Goal: Task Accomplishment & Management: Use online tool/utility

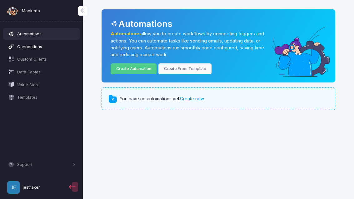
click at [41, 46] on span "Connections" at bounding box center [46, 47] width 58 height 6
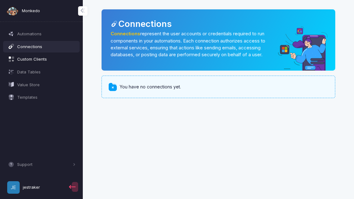
click at [50, 60] on span "Custom Clients" at bounding box center [46, 59] width 58 height 6
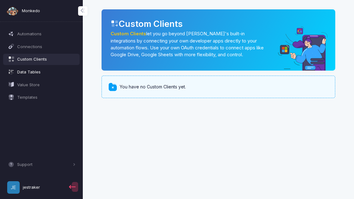
click at [27, 73] on span "Data Tables" at bounding box center [46, 72] width 58 height 6
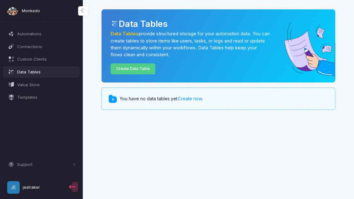
click at [190, 97] on link "Create now" at bounding box center [190, 98] width 24 height 5
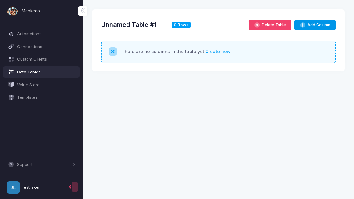
click at [316, 26] on button "Add Column" at bounding box center [314, 25] width 41 height 11
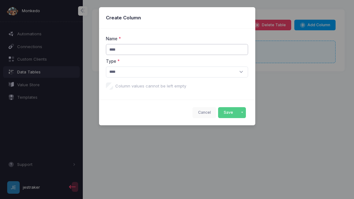
type input "****"
click at [236, 71] on select "**** ****** ****** **** **** **** ****** **** *****" at bounding box center [177, 71] width 142 height 11
click at [233, 113] on button "Save" at bounding box center [228, 112] width 20 height 11
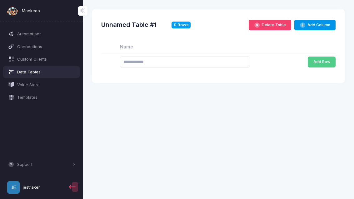
click at [318, 25] on button "Add Column" at bounding box center [314, 25] width 41 height 11
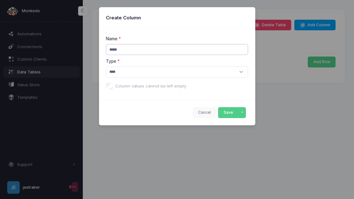
type input "*****"
click at [233, 70] on select "**** ****** ****** **** **** **** ****** **** *****" at bounding box center [177, 71] width 142 height 11
select select "****"
click at [234, 111] on button "Save" at bounding box center [228, 112] width 20 height 11
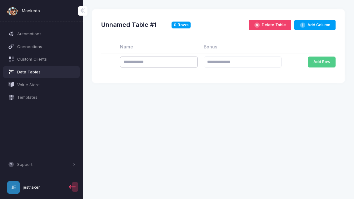
click at [165, 59] on input "text" at bounding box center [159, 62] width 78 height 11
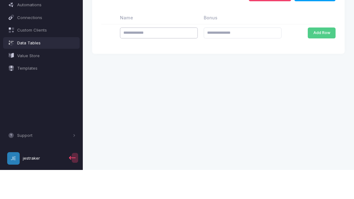
type input "*"
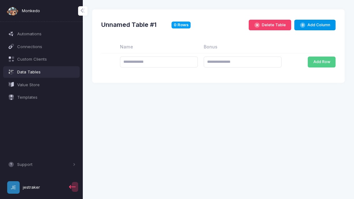
click at [319, 23] on button "Add Column" at bounding box center [314, 25] width 41 height 11
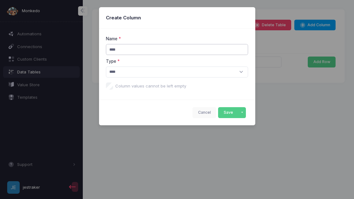
type input "****"
click at [234, 72] on select "**** ****** ****** **** **** **** ****** **** *****" at bounding box center [177, 71] width 142 height 11
click at [234, 113] on button "Save" at bounding box center [228, 112] width 20 height 11
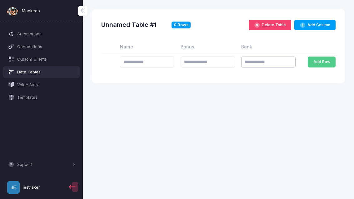
click at [265, 61] on input "text" at bounding box center [268, 62] width 54 height 11
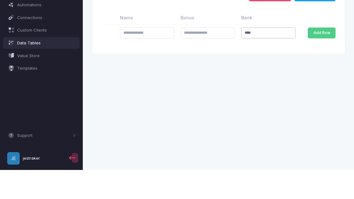
type input "****"
click at [145, 57] on input "text" at bounding box center [147, 62] width 54 height 11
type input "***"
click at [215, 57] on input "number" at bounding box center [207, 62] width 54 height 11
type input "*"
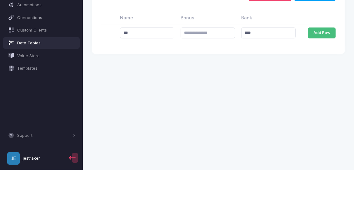
click at [318, 57] on button "Add Row" at bounding box center [322, 62] width 28 height 11
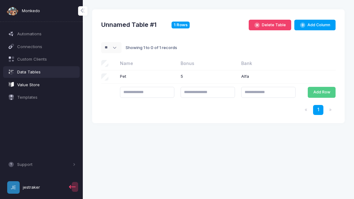
click at [28, 82] on span "Value Store" at bounding box center [46, 85] width 58 height 6
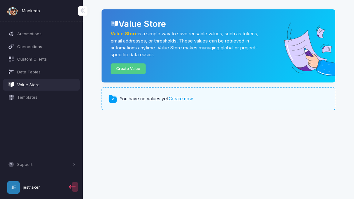
click at [185, 96] on link "Create now" at bounding box center [181, 98] width 24 height 5
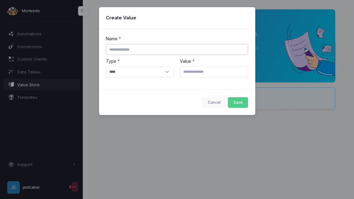
click at [218, 46] on input "text" at bounding box center [177, 49] width 142 height 11
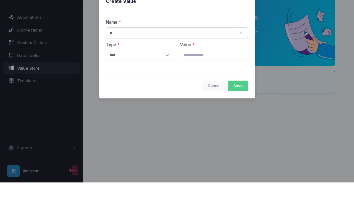
type input "*"
type input "****"
click at [149, 66] on select "**** ****** ****** **** ****" at bounding box center [140, 71] width 68 height 11
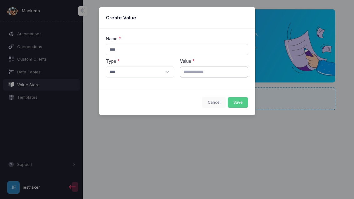
click at [214, 71] on input "text" at bounding box center [214, 71] width 68 height 11
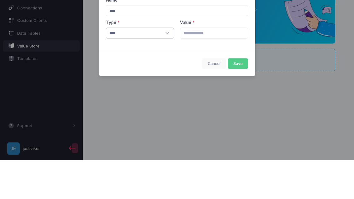
click at [159, 66] on select "**** ****** ****** **** ****" at bounding box center [140, 71] width 68 height 11
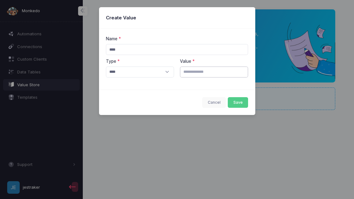
click at [207, 71] on input "text" at bounding box center [214, 71] width 68 height 11
type input "**********"
click at [240, 101] on button "Save" at bounding box center [238, 102] width 20 height 11
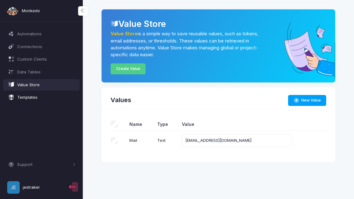
click at [37, 97] on span "Templates" at bounding box center [46, 97] width 58 height 6
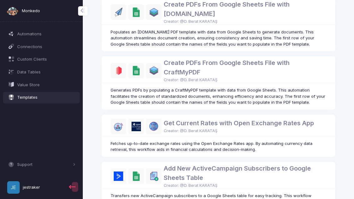
scroll to position [427, 0]
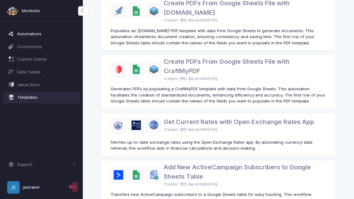
click at [31, 34] on span "Automations" at bounding box center [46, 34] width 58 height 6
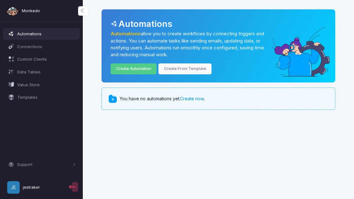
click at [195, 98] on link "Create now" at bounding box center [192, 98] width 24 height 5
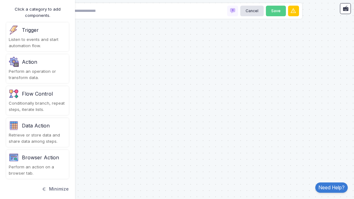
click at [25, 36] on div "Trigger Listen to events and start automation flow." at bounding box center [37, 36] width 62 height 29
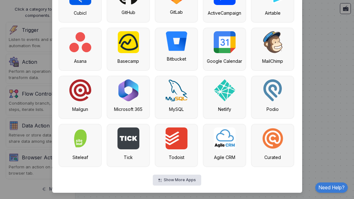
scroll to position [156, 0]
click at [174, 166] on div "Cubicl GitHub GitLab ActiveCampaign Airtable Asana Basecamp Bitbucket Google Ca…" at bounding box center [177, 73] width 236 height 186
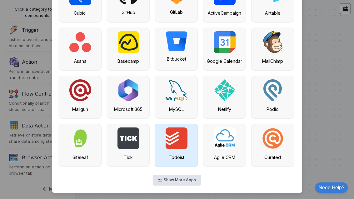
click at [179, 143] on img at bounding box center [176, 138] width 22 height 22
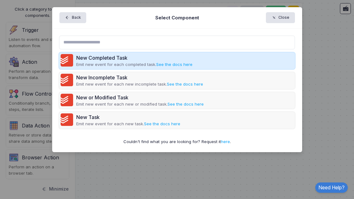
click at [273, 59] on div "New Completed Task Emit new event for each completed task. See the docs here" at bounding box center [177, 60] width 236 height 17
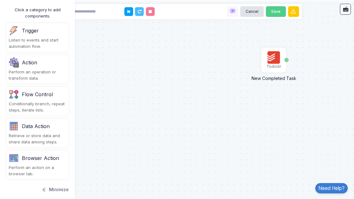
scroll to position [9, 0]
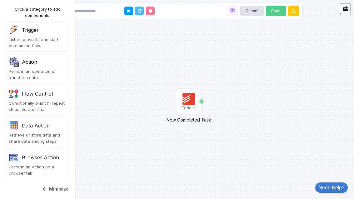
click at [189, 105] on div "Todoist" at bounding box center [188, 108] width 14 height 6
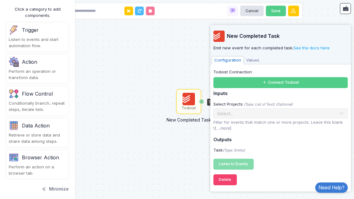
click at [171, 130] on div "Todoist New Completed Task Task" at bounding box center [177, 99] width 354 height 199
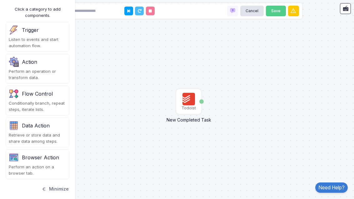
scroll to position [20, 0]
click at [47, 122] on div "Data Action" at bounding box center [36, 125] width 28 height 7
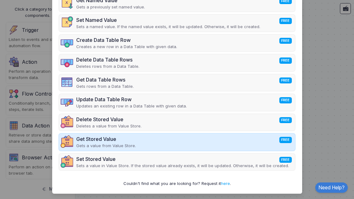
scroll to position [0, 0]
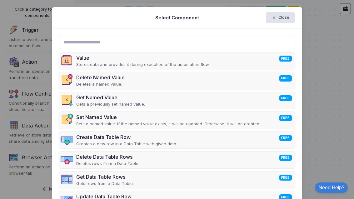
click at [165, 139] on div "Create Data Table Row FREE" at bounding box center [126, 136] width 101 height 7
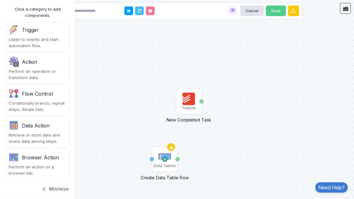
scroll to position [20, 0]
click at [164, 150] on img at bounding box center [164, 156] width 12 height 12
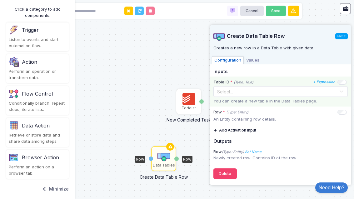
click at [339, 88] on span at bounding box center [341, 91] width 5 height 8
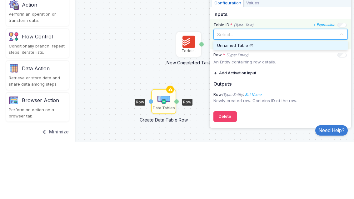
click at [296, 100] on div "Unnamed Table #1" at bounding box center [280, 103] width 127 height 6
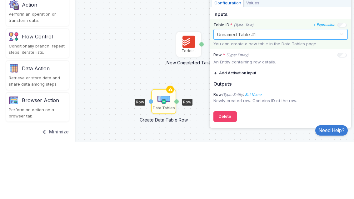
click at [337, 87] on div at bounding box center [281, 90] width 134 height 7
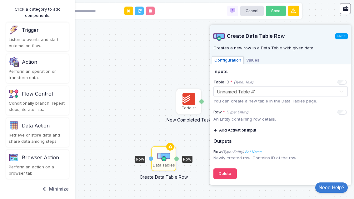
click at [145, 69] on div "Todoist New Completed Task Task Data Tables Create Data Table Row Row Row" at bounding box center [177, 99] width 354 height 199
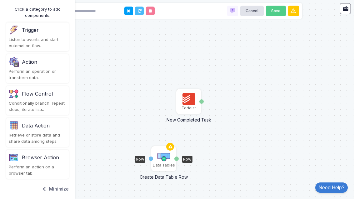
click at [166, 150] on img at bounding box center [163, 156] width 12 height 12
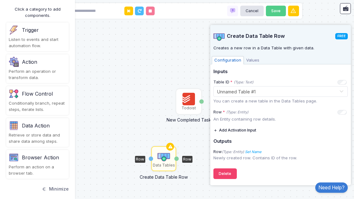
click at [255, 57] on span "Values" at bounding box center [253, 60] width 18 height 8
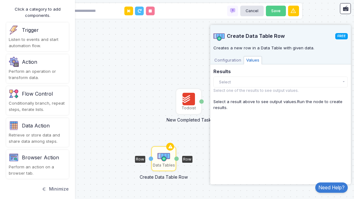
click at [265, 77] on button "Select" at bounding box center [280, 81] width 134 height 11
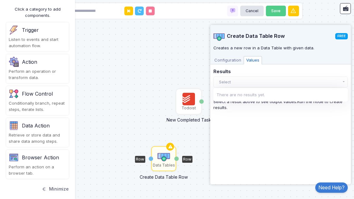
click at [262, 125] on div "Create Data Table Row FREE Creates a new row in a Data Table with given data. C…" at bounding box center [280, 103] width 134 height 156
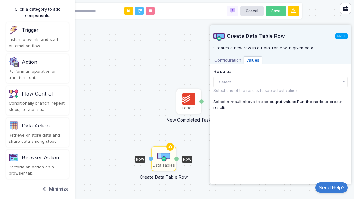
click at [232, 59] on span "Configuration" at bounding box center [228, 60] width 32 height 8
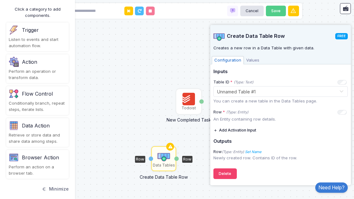
click at [253, 58] on span "Values" at bounding box center [253, 60] width 18 height 8
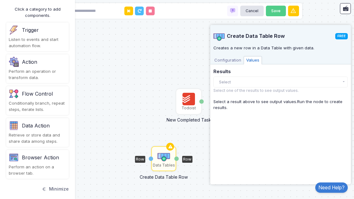
click at [43, 122] on div "Data Action" at bounding box center [36, 125] width 28 height 7
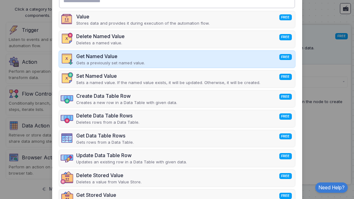
scroll to position [39, 0]
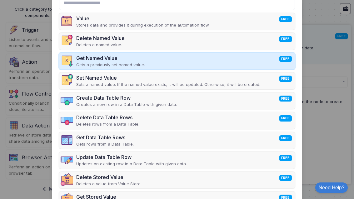
click at [210, 58] on div "Get Named Value FREE Gets a previously set named value." at bounding box center [177, 61] width 236 height 17
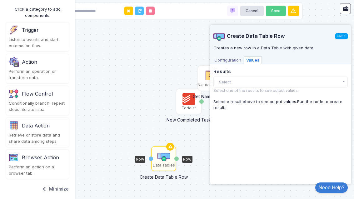
click at [204, 82] on img at bounding box center [210, 75] width 12 height 12
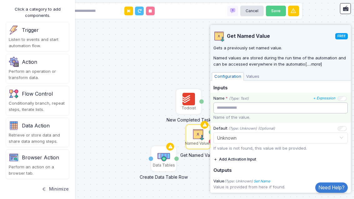
click at [314, 108] on input "text" at bounding box center [280, 107] width 134 height 11
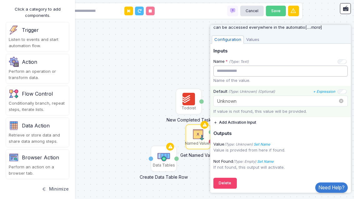
scroll to position [37, 0]
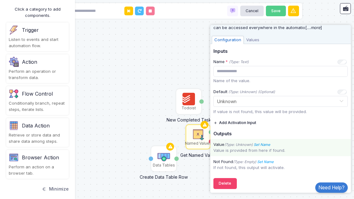
click at [265, 143] on icon "Set Name" at bounding box center [261, 144] width 17 height 4
click at [327, 129] on icon at bounding box center [325, 132] width 6 height 6
click at [327, 126] on button at bounding box center [325, 131] width 11 height 11
click at [293, 131] on input "Name" at bounding box center [289, 131] width 62 height 11
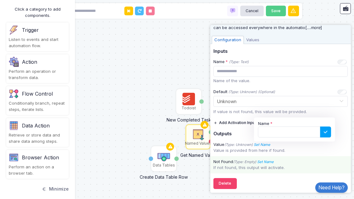
click at [292, 161] on div "Not Found (Type: Empty) Set Name Name" at bounding box center [280, 162] width 140 height 6
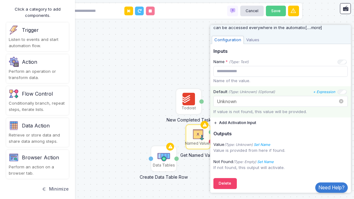
click at [310, 100] on div at bounding box center [281, 100] width 134 height 7
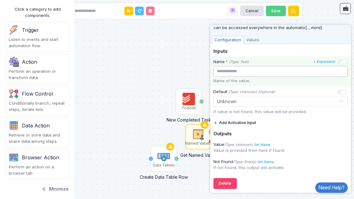
click at [318, 70] on input "text" at bounding box center [280, 71] width 134 height 11
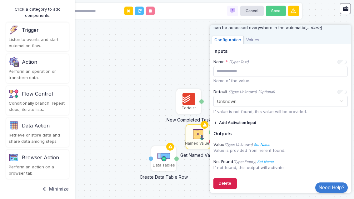
click at [229, 178] on button "Delete" at bounding box center [224, 183] width 23 height 11
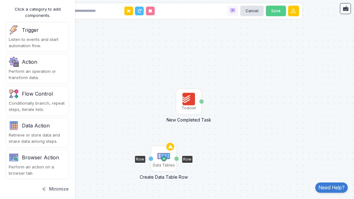
click at [164, 150] on img at bounding box center [163, 156] width 12 height 12
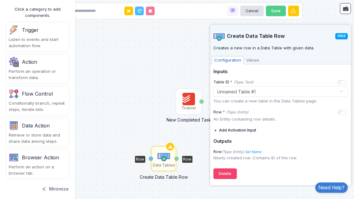
click at [190, 156] on div "Row" at bounding box center [187, 159] width 10 height 7
click at [197, 158] on div "Todoist New Completed Task Task Data Tables Create Data Table Row Row Row" at bounding box center [177, 99] width 354 height 199
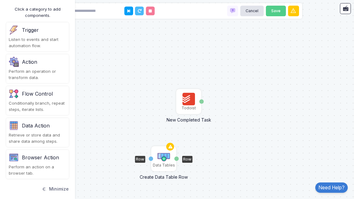
click at [153, 147] on div "Data Tables" at bounding box center [164, 159] width 24 height 24
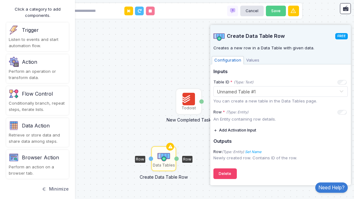
click at [141, 156] on div "Row" at bounding box center [140, 159] width 10 height 7
click at [153, 81] on div "Todoist New Completed Task Task Data Tables Create Data Table Row Row Row" at bounding box center [177, 99] width 354 height 199
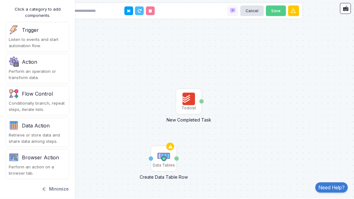
scroll to position [0, 0]
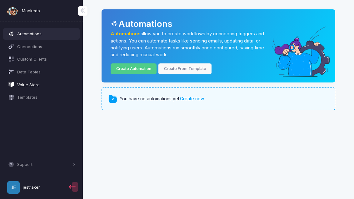
click at [28, 82] on span "Value Store" at bounding box center [46, 85] width 58 height 6
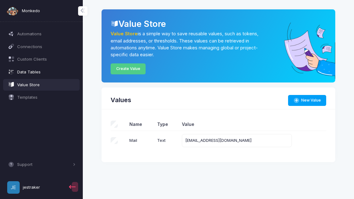
click at [27, 70] on span "Data Tables" at bounding box center [46, 72] width 58 height 6
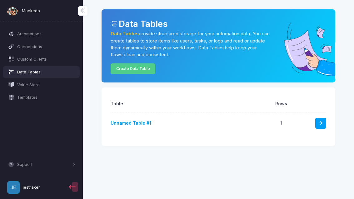
click at [141, 122] on link "Unnamed Table #1" at bounding box center [131, 122] width 41 height 5
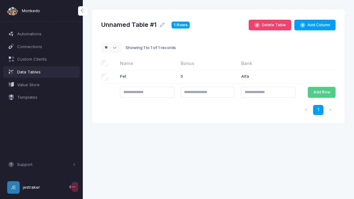
click at [163, 25] on icon at bounding box center [162, 25] width 6 height 6
click at [147, 23] on input "**********" at bounding box center [124, 25] width 46 height 11
type input "*"
type input "****"
click at [158, 25] on icon at bounding box center [155, 24] width 5 height 5
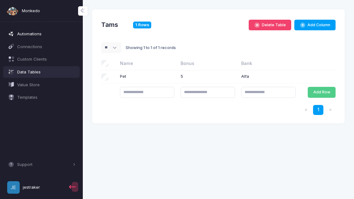
click at [27, 33] on span "Automations" at bounding box center [46, 34] width 58 height 6
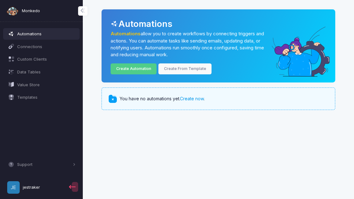
click at [196, 100] on link "Create now" at bounding box center [192, 98] width 24 height 5
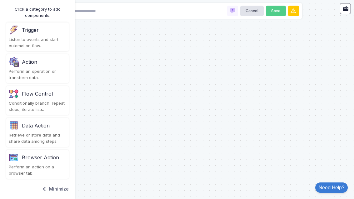
click at [53, 125] on div "Data Action" at bounding box center [37, 126] width 57 height 10
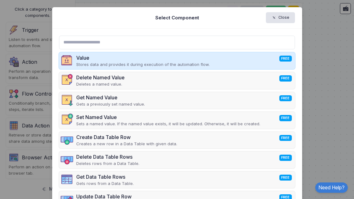
click at [266, 62] on div "Value FREE Stores data and provides it during execution of the automation flow." at bounding box center [177, 60] width 236 height 17
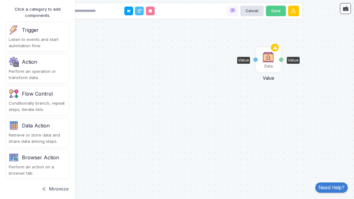
click at [268, 60] on img at bounding box center [268, 57] width 12 height 12
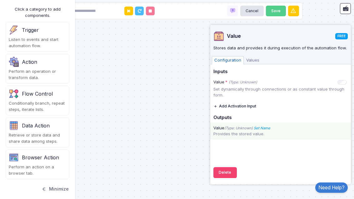
click at [267, 126] on icon "Set Name" at bounding box center [261, 128] width 17 height 4
click at [326, 116] on icon at bounding box center [325, 115] width 6 height 6
click at [324, 112] on icon at bounding box center [325, 115] width 6 height 6
click at [322, 110] on button at bounding box center [325, 115] width 11 height 11
click at [296, 113] on input "Name" at bounding box center [289, 115] width 62 height 11
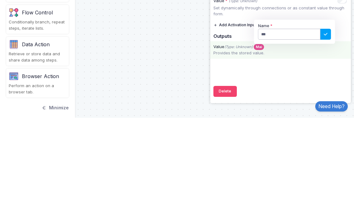
type input "****"
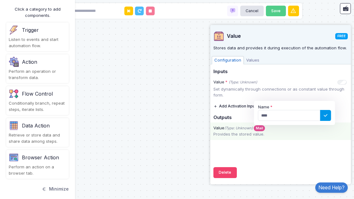
click at [327, 112] on icon at bounding box center [325, 115] width 6 height 6
click at [248, 104] on button "Add Activation Input" at bounding box center [234, 106] width 43 height 11
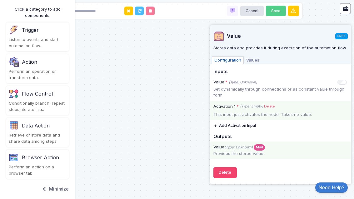
click at [282, 114] on div "This input just activates the node. Takes no value." at bounding box center [280, 114] width 140 height 6
click at [312, 111] on div "This input just activates the node. Takes no value." at bounding box center [280, 114] width 140 height 6
click at [307, 105] on label "Activation 1 * (Type: Empty) Delete" at bounding box center [280, 106] width 140 height 6
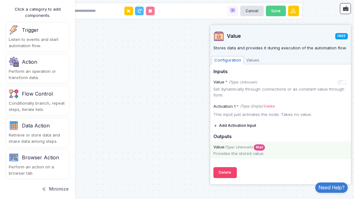
click at [249, 59] on span "Values" at bounding box center [253, 60] width 18 height 8
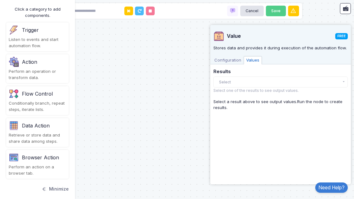
click at [338, 82] on button "Select" at bounding box center [280, 81] width 134 height 11
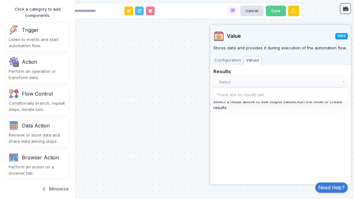
click at [332, 80] on button "Select" at bounding box center [280, 81] width 134 height 11
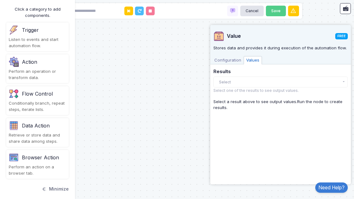
click at [229, 59] on span "Configuration" at bounding box center [228, 60] width 32 height 8
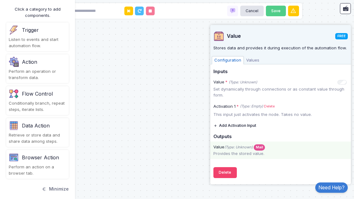
click at [241, 146] on icon "(Type: Unknown)" at bounding box center [238, 147] width 28 height 4
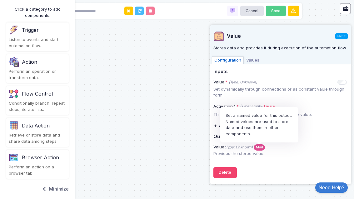
click at [261, 144] on span "Mail" at bounding box center [258, 147] width 11 height 6
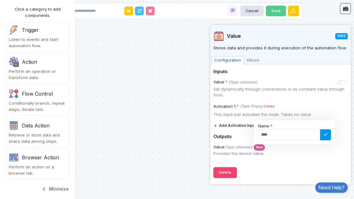
click at [327, 131] on icon at bounding box center [325, 134] width 6 height 6
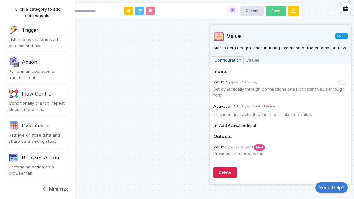
click at [229, 173] on button "Delete" at bounding box center [224, 172] width 23 height 11
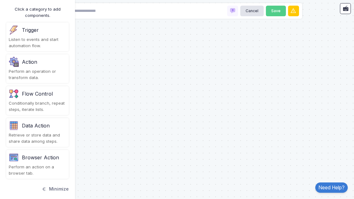
click at [31, 122] on div "Data Action" at bounding box center [36, 125] width 28 height 7
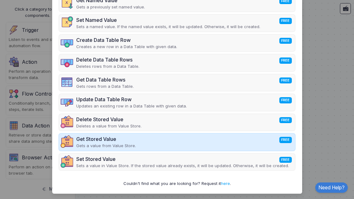
scroll to position [0, 0]
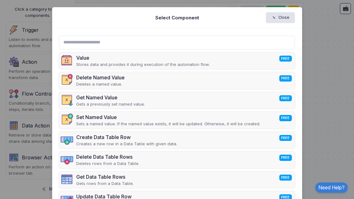
click at [268, 140] on div "Create Data Table Row FREE Creates a new row in a Data Table with given data." at bounding box center [177, 140] width 236 height 17
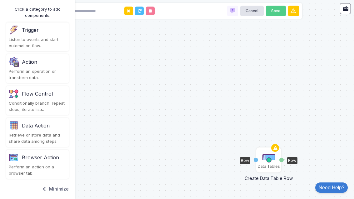
click at [268, 151] on img at bounding box center [268, 157] width 12 height 12
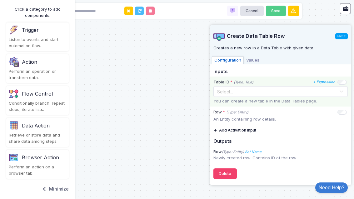
click at [337, 90] on div at bounding box center [281, 90] width 134 height 7
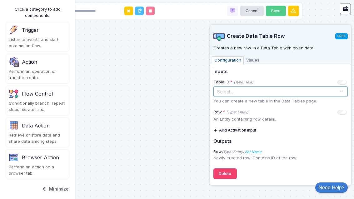
click at [296, 140] on h5 "Outputs" at bounding box center [280, 142] width 134 height 6
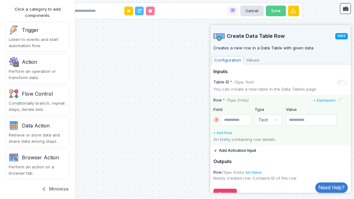
click at [347, 96] on div "Row * (Type: Entity) + Expression Show/hide input on diagram Field Type Value S…" at bounding box center [280, 120] width 140 height 50
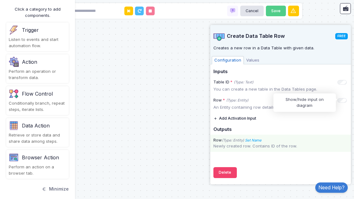
click at [313, 135] on div "Row (Type: Entity) Set Name Name Newly created row. Contains ID of the row." at bounding box center [280, 143] width 140 height 17
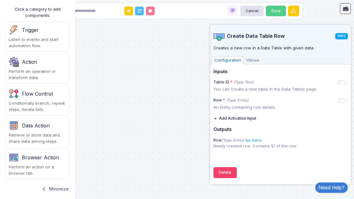
click at [254, 60] on span "Values" at bounding box center [253, 60] width 18 height 8
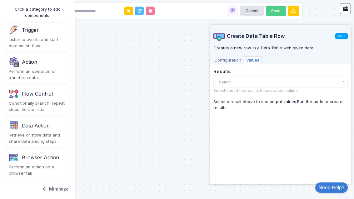
click at [337, 83] on button "Select" at bounding box center [280, 81] width 134 height 11
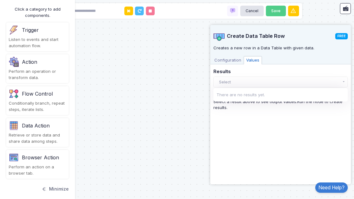
click at [331, 81] on button "Select" at bounding box center [280, 81] width 134 height 11
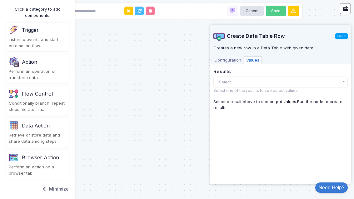
click at [229, 58] on span "Configuration" at bounding box center [228, 60] width 32 height 8
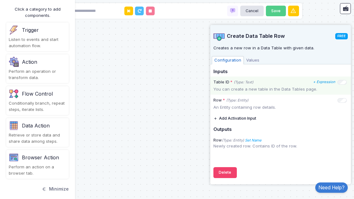
click at [325, 80] on icon "+ Expression" at bounding box center [324, 82] width 22 height 4
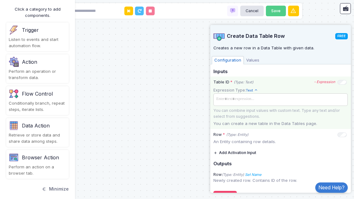
click at [266, 99] on span at bounding box center [280, 99] width 132 height 9
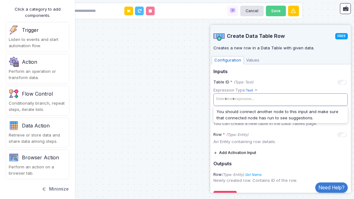
click at [288, 148] on div "Inputs Table ID * (Type: Text) - Expression Expression Type: Text Text Allows y…" at bounding box center [280, 127] width 134 height 117
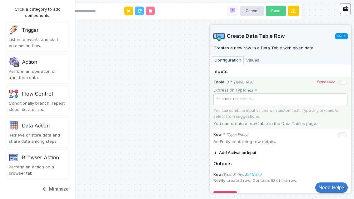
click at [253, 89] on span "Text" at bounding box center [252, 90] width 12 height 5
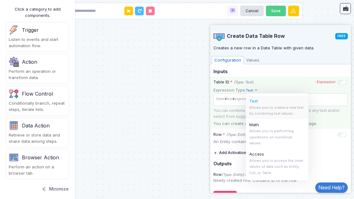
click at [257, 88] on icon at bounding box center [256, 90] width 4 height 4
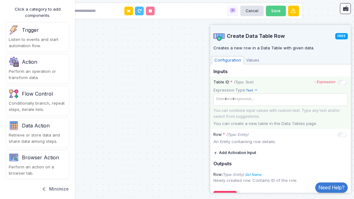
click at [256, 88] on icon at bounding box center [256, 90] width 4 height 4
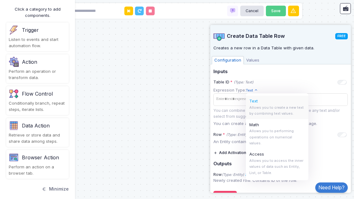
click at [288, 76] on div "Inputs Table ID * (Type: Text) - Expression Expression Type: Text Text Allows y…" at bounding box center [280, 127] width 134 height 117
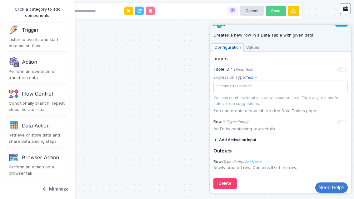
scroll to position [13, 0]
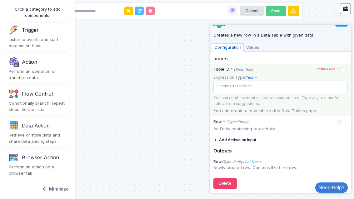
click at [336, 112] on p "You can create a new table in the Data Tables page." at bounding box center [280, 111] width 134 height 6
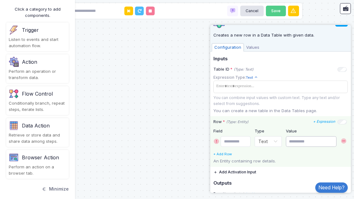
click at [302, 141] on input "text" at bounding box center [311, 141] width 51 height 11
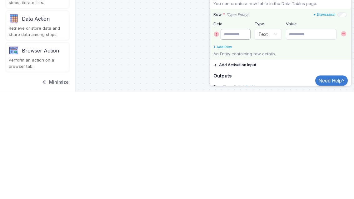
click at [233, 136] on input "text" at bounding box center [235, 141] width 30 height 11
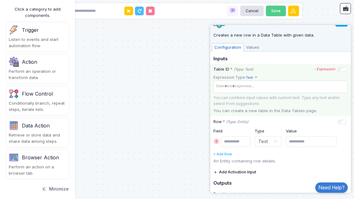
click at [252, 75] on span "Text" at bounding box center [252, 77] width 12 height 5
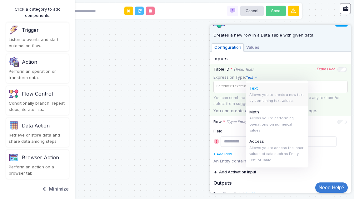
click at [255, 76] on icon at bounding box center [256, 78] width 4 height 4
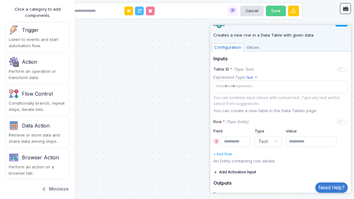
click at [253, 71] on icon "(Type: Text)" at bounding box center [244, 69] width 20 height 4
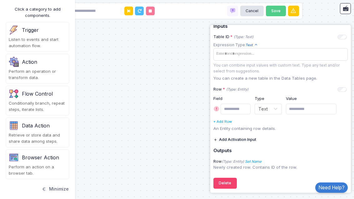
scroll to position [45, 0]
click at [227, 180] on button "Delete" at bounding box center [224, 183] width 23 height 11
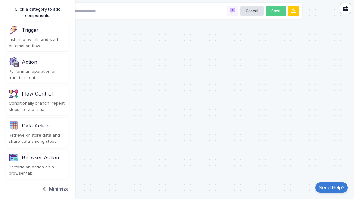
click at [29, 121] on div "Data Action" at bounding box center [37, 126] width 57 height 10
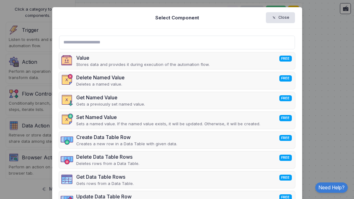
click at [326, 77] on ngb-modal-window "Select Component Close Value FREE Stores data and provides it during execution …" at bounding box center [177, 99] width 354 height 199
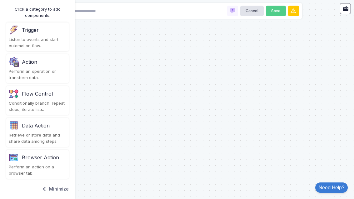
click at [30, 26] on div "Trigger" at bounding box center [30, 29] width 17 height 7
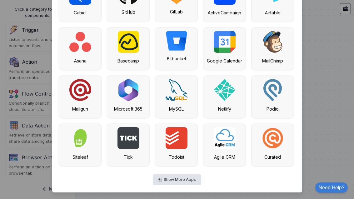
scroll to position [156, 0]
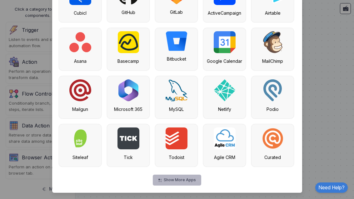
click at [184, 177] on button "Show More Apps" at bounding box center [177, 180] width 48 height 11
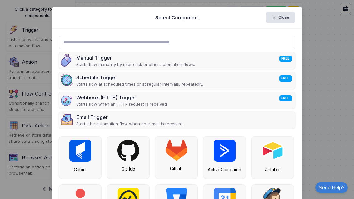
scroll to position [0, 0]
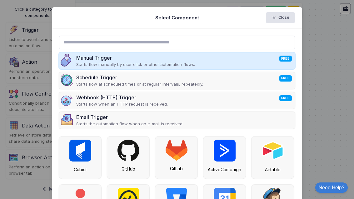
click at [208, 59] on div "Manual Trigger FREE Starts flow manually by user click or other automation flow…" at bounding box center [177, 60] width 236 height 17
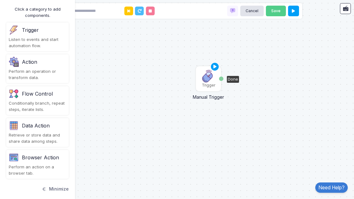
click at [207, 70] on img at bounding box center [208, 76] width 12 height 12
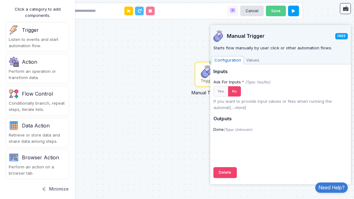
click at [254, 59] on span "Values" at bounding box center [253, 60] width 18 height 8
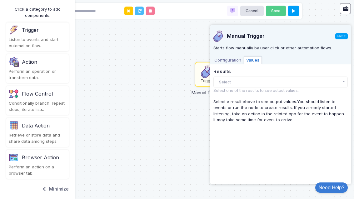
click at [259, 84] on button "Select" at bounding box center [280, 81] width 134 height 11
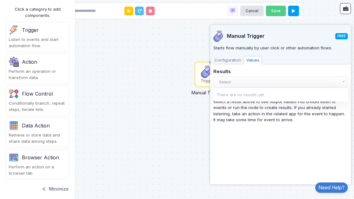
click at [259, 85] on button "Select" at bounding box center [280, 81] width 134 height 11
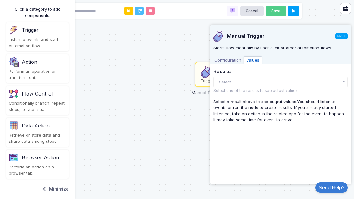
click at [261, 85] on button "Select" at bounding box center [280, 81] width 134 height 11
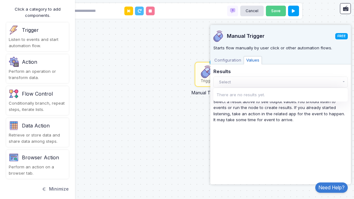
click at [259, 97] on div "There are no results yet." at bounding box center [280, 94] width 134 height 13
click at [228, 58] on span "Configuration" at bounding box center [228, 60] width 32 height 8
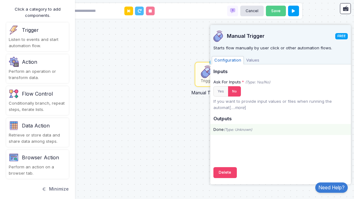
click at [243, 126] on div "Done (Type: Unknown)" at bounding box center [280, 129] width 140 height 6
click at [256, 126] on div "Done (Type: Unknown)" at bounding box center [280, 129] width 140 height 6
click at [254, 129] on div "Done (Type: Unknown)" at bounding box center [280, 129] width 140 height 6
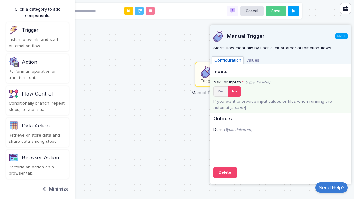
click at [221, 88] on button "Yes" at bounding box center [220, 91] width 15 height 10
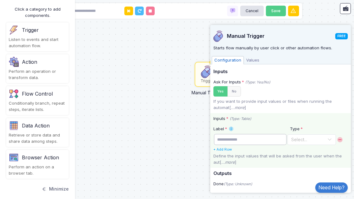
click at [255, 137] on input "text" at bounding box center [250, 139] width 72 height 11
type input "***"
click at [312, 140] on input "text" at bounding box center [305, 139] width 29 height 7
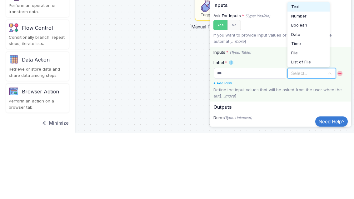
click at [315, 70] on div "Text" at bounding box center [308, 73] width 35 height 6
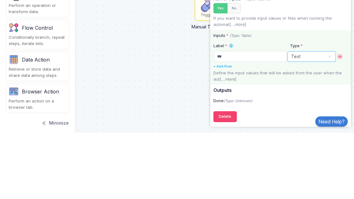
scroll to position [17, 0]
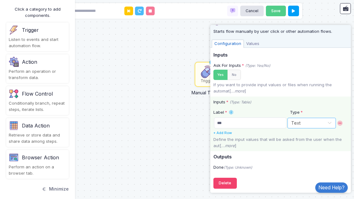
click at [250, 41] on span "Values" at bounding box center [253, 44] width 18 height 8
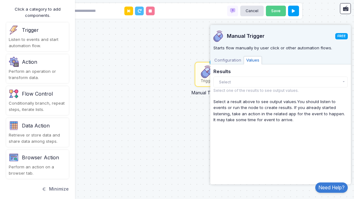
click at [322, 84] on button "Select" at bounding box center [280, 81] width 134 height 11
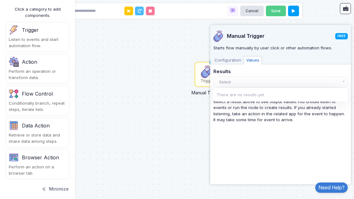
click at [318, 78] on button "Select" at bounding box center [280, 81] width 134 height 11
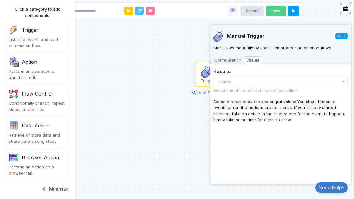
click at [227, 59] on span "Configuration" at bounding box center [228, 60] width 32 height 8
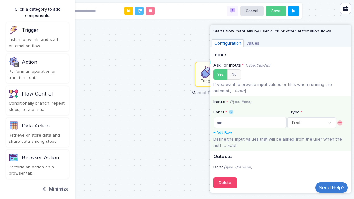
scroll to position [17, 0]
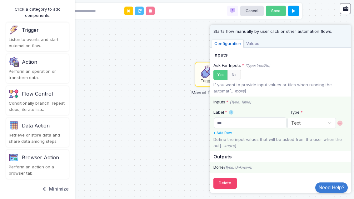
click at [249, 165] on icon "(Type: Unknown)" at bounding box center [238, 167] width 28 height 4
click at [254, 165] on div "Done (Type: Unknown)" at bounding box center [280, 167] width 140 height 6
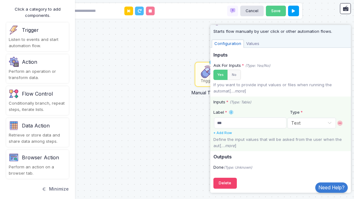
click at [107, 112] on div "Trigger Manual Trigger Done" at bounding box center [177, 99] width 354 height 199
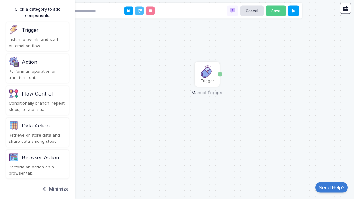
scroll to position [0, 0]
click at [224, 74] on div "Trigger Manual Trigger Done" at bounding box center [177, 99] width 354 height 199
click at [234, 74] on div "Done" at bounding box center [231, 74] width 12 height 7
click at [219, 120] on div "Trigger Manual Trigger Done" at bounding box center [177, 99] width 354 height 199
click at [223, 73] on div "Trigger Manual Trigger Done" at bounding box center [177, 99] width 354 height 199
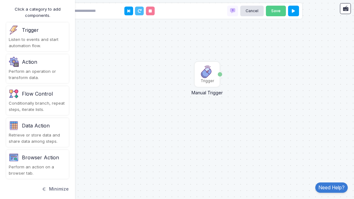
click at [222, 74] on div "Trigger Manual Trigger Done" at bounding box center [177, 99] width 354 height 199
click at [208, 76] on img at bounding box center [207, 72] width 12 height 12
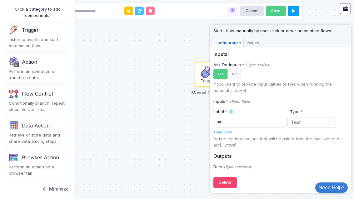
scroll to position [17, 0]
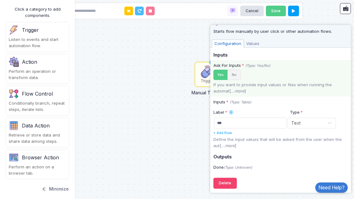
click at [237, 74] on button "No" at bounding box center [233, 75] width 13 height 10
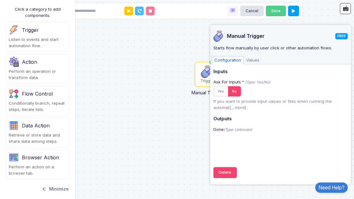
click at [193, 124] on div "Trigger Manual Trigger Done" at bounding box center [177, 99] width 354 height 199
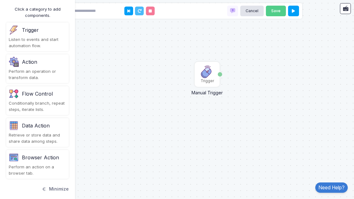
click at [223, 76] on div "Trigger Manual Trigger Done" at bounding box center [177, 99] width 354 height 199
click at [224, 75] on div "Trigger Manual Trigger Done" at bounding box center [177, 99] width 354 height 199
click at [205, 118] on div "Trigger Manual Trigger Done" at bounding box center [177, 99] width 354 height 199
click at [27, 64] on div "Action" at bounding box center [29, 61] width 15 height 7
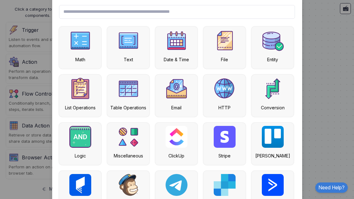
scroll to position [31, 0]
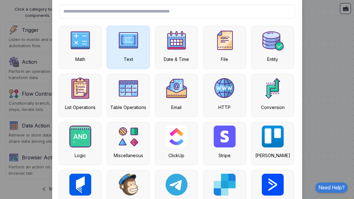
click at [130, 47] on img at bounding box center [128, 40] width 22 height 22
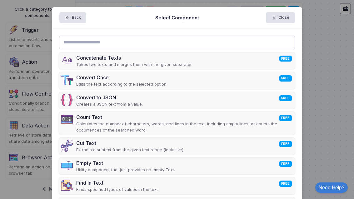
scroll to position [0, 0]
click at [278, 19] on icon "button" at bounding box center [274, 18] width 7 height 6
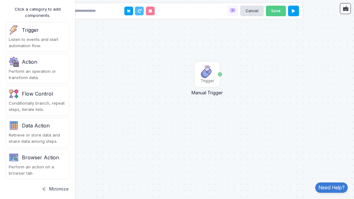
click at [34, 97] on div "Flow Control" at bounding box center [37, 94] width 57 height 10
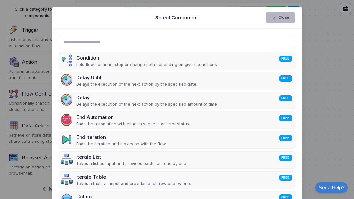
click at [285, 13] on button "Close" at bounding box center [280, 17] width 29 height 11
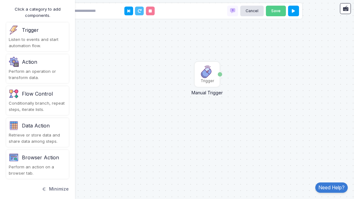
click at [23, 34] on div "Trigger" at bounding box center [37, 30] width 57 height 10
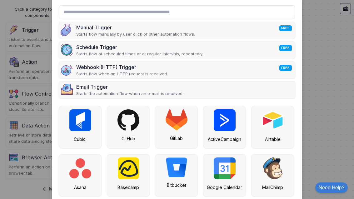
scroll to position [31, 0]
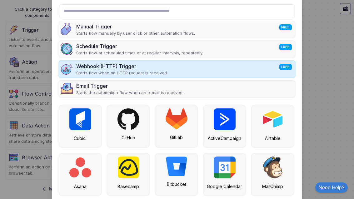
click at [224, 69] on div "Webhook (HTTP) Trigger FREE Starts flow when an HTTP request is received." at bounding box center [177, 69] width 236 height 17
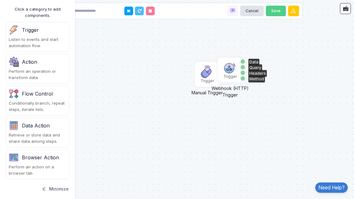
click at [230, 70] on img at bounding box center [230, 67] width 12 height 12
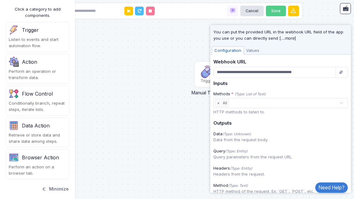
scroll to position [26, 0]
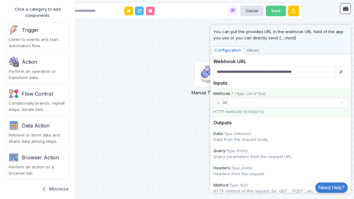
click at [335, 101] on input "text" at bounding box center [284, 103] width 109 height 7
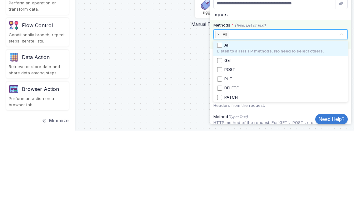
scroll to position [20, 0]
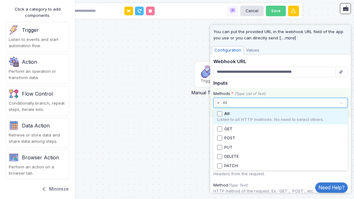
click at [340, 99] on span at bounding box center [341, 103] width 5 height 8
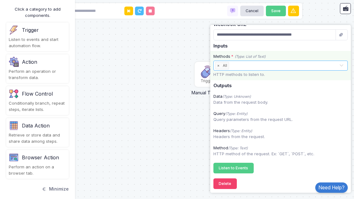
scroll to position [63, 0]
click at [331, 66] on input "text" at bounding box center [284, 66] width 109 height 7
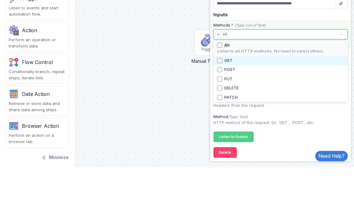
click at [295, 89] on div "GET" at bounding box center [280, 92] width 127 height 6
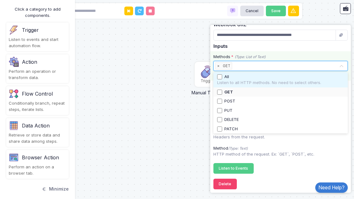
click at [338, 63] on input "text" at bounding box center [286, 66] width 106 height 7
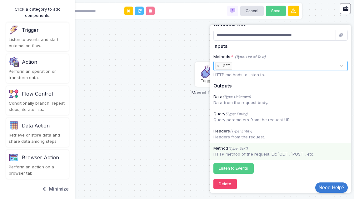
click at [285, 145] on div "Method (Type: Text)" at bounding box center [280, 148] width 140 height 6
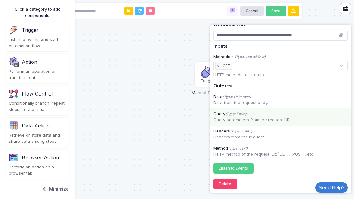
click at [284, 114] on div "Query (Type: Entity)" at bounding box center [280, 114] width 140 height 6
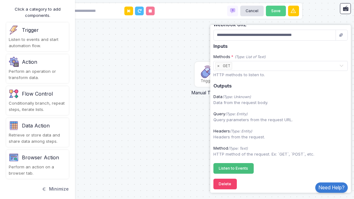
click at [243, 166] on span "Listen to Events" at bounding box center [233, 168] width 29 height 5
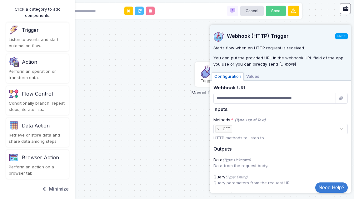
scroll to position [0, 0]
click at [252, 74] on span "Values" at bounding box center [253, 76] width 18 height 8
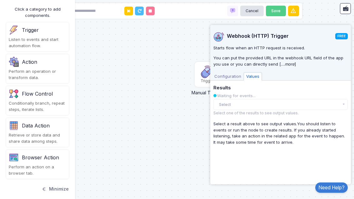
click at [330, 101] on button "Select" at bounding box center [280, 104] width 134 height 11
click at [321, 99] on button "Select" at bounding box center [280, 104] width 134 height 11
click at [228, 75] on span "Configuration" at bounding box center [228, 76] width 32 height 8
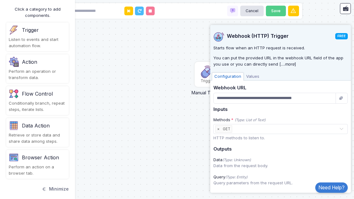
click at [343, 97] on icon "button" at bounding box center [342, 98] width 6 height 4
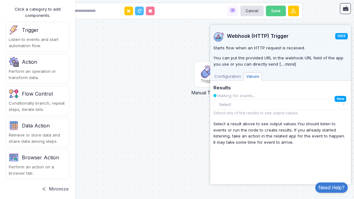
click at [333, 103] on button "Select" at bounding box center [280, 104] width 134 height 11
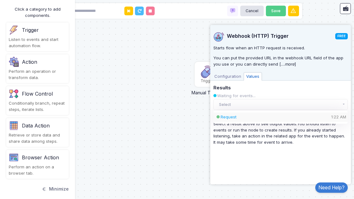
click at [299, 116] on div "Request 1:22 AM" at bounding box center [274, 117] width 109 height 6
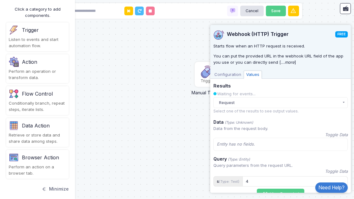
scroll to position [1, 0]
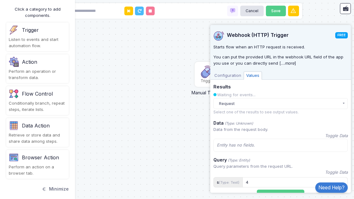
click at [229, 75] on span "Configuration" at bounding box center [228, 75] width 32 height 8
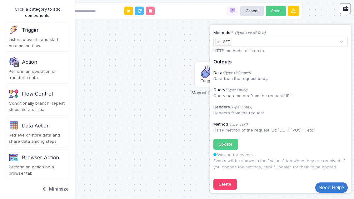
scroll to position [87, 0]
click at [167, 105] on div "Trigger Manual Trigger Done Trigger Webhook (HTTP) Trigger Data Query Headers M…" at bounding box center [177, 99] width 354 height 199
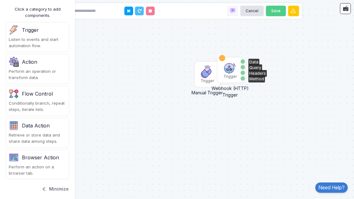
click at [238, 58] on div "Trigger" at bounding box center [230, 70] width 24 height 24
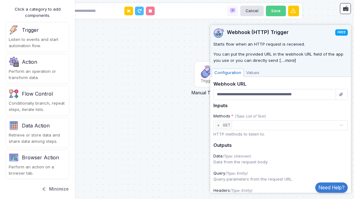
scroll to position [3, 0]
click at [249, 74] on span "Values" at bounding box center [253, 73] width 18 height 8
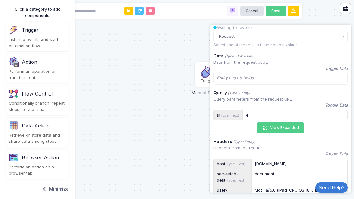
scroll to position [69, 0]
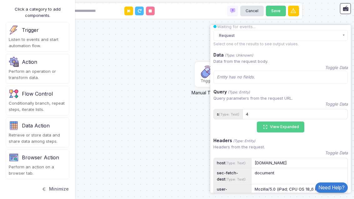
click at [182, 85] on div "Trigger Manual Trigger Done Trigger Webhook (HTTP) Trigger Data Query Headers M…" at bounding box center [177, 99] width 354 height 199
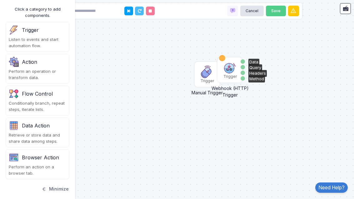
click at [228, 61] on img at bounding box center [230, 67] width 12 height 12
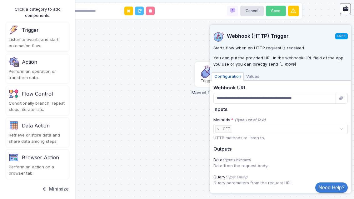
click at [174, 88] on div "Trigger Manual Trigger Done Trigger Webhook (HTTP) Trigger Data Query Headers M…" at bounding box center [177, 99] width 354 height 199
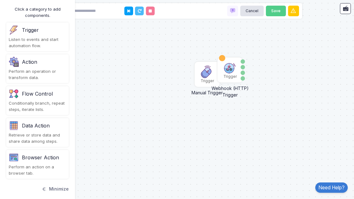
scroll to position [20, 0]
click at [206, 66] on img at bounding box center [207, 72] width 12 height 12
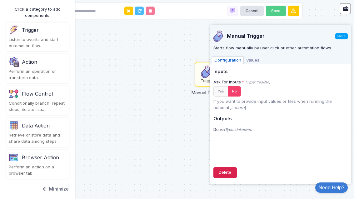
click at [228, 174] on button "Delete" at bounding box center [224, 172] width 23 height 11
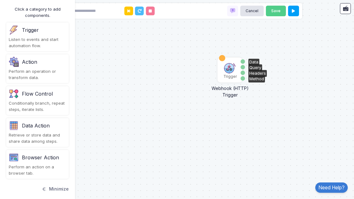
click at [232, 61] on img at bounding box center [230, 67] width 12 height 12
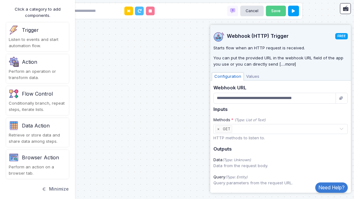
click at [251, 74] on span "Values" at bounding box center [253, 76] width 18 height 8
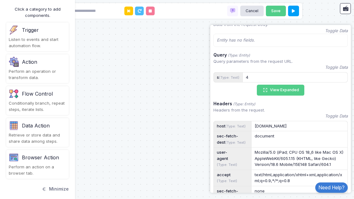
scroll to position [106, 0]
click at [281, 87] on button "View Expanded" at bounding box center [280, 89] width 47 height 11
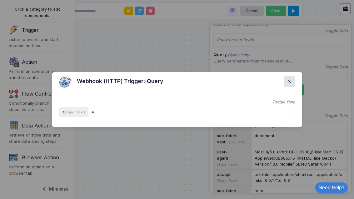
click at [269, 109] on div "4" at bounding box center [191, 112] width 200 height 6
click at [261, 116] on app-value-visualizer "4" at bounding box center [191, 112] width 206 height 10
click at [293, 78] on span at bounding box center [293, 81] width 0 height 7
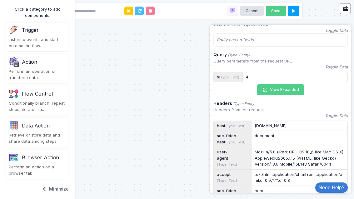
click at [139, 51] on div "Trigger Webhook (HTTP) Trigger Data Query Headers Method" at bounding box center [177, 99] width 354 height 199
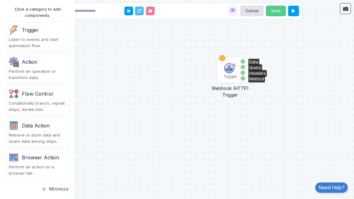
click at [233, 61] on img at bounding box center [230, 67] width 12 height 12
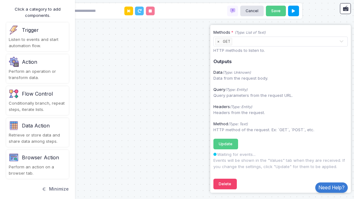
scroll to position [87, 0]
click at [141, 58] on div "Trigger Webhook (HTTP) Trigger Data Query Headers Method" at bounding box center [177, 99] width 354 height 199
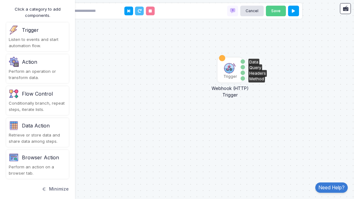
click at [243, 65] on div "Query" at bounding box center [242, 67] width 4 height 4
click at [259, 64] on div "Query" at bounding box center [255, 67] width 14 height 7
click at [254, 64] on div "Query" at bounding box center [255, 67] width 14 height 7
click at [259, 64] on div "Query" at bounding box center [255, 67] width 14 height 7
click at [253, 94] on div "Trigger Webhook (HTTP) Trigger Data Query Headers Method" at bounding box center [177, 99] width 354 height 199
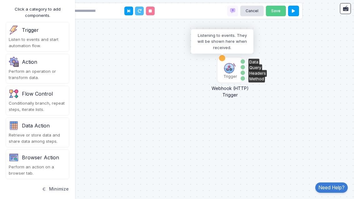
click at [224, 55] on div at bounding box center [222, 58] width 6 height 6
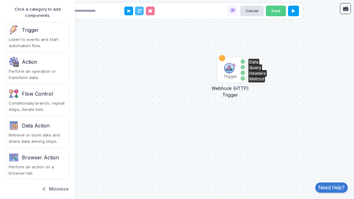
click at [225, 55] on div at bounding box center [222, 58] width 6 height 6
click at [202, 93] on div "Trigger Webhook (HTTP) Trigger Data Query Headers Method" at bounding box center [177, 99] width 354 height 199
click at [232, 61] on img at bounding box center [230, 67] width 12 height 12
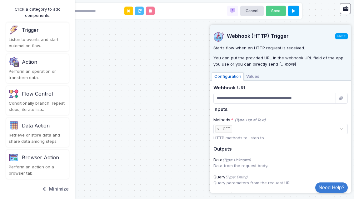
click at [183, 114] on div "Trigger Webhook (HTTP) Trigger Data Query Headers Method" at bounding box center [177, 99] width 354 height 199
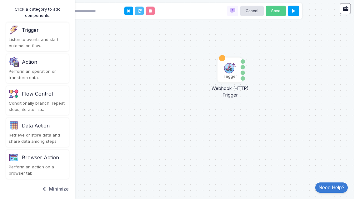
click at [49, 121] on div "Data Action" at bounding box center [37, 126] width 57 height 10
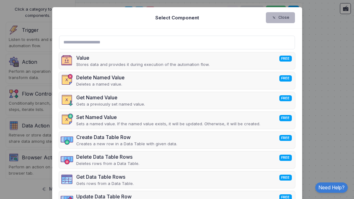
click at [277, 18] on span "button" at bounding box center [277, 18] width 0 height 6
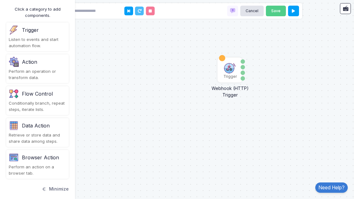
click at [52, 164] on div "Perform an action on a browser tab." at bounding box center [37, 170] width 57 height 12
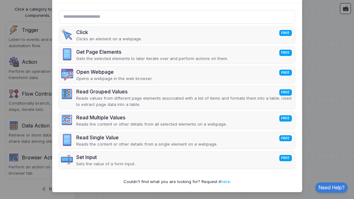
scroll to position [24, 0]
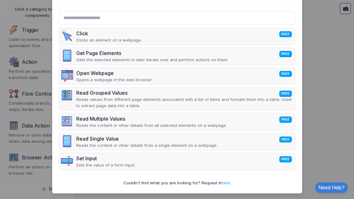
click at [322, 29] on ngb-modal-window "Select Component Close Click FREE Clicks an element on a webpage. Get Page Elem…" at bounding box center [177, 99] width 354 height 199
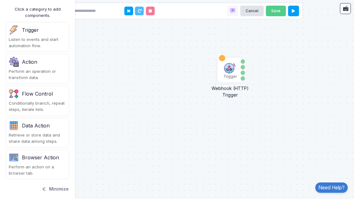
click at [43, 122] on div "Data Action" at bounding box center [36, 125] width 28 height 7
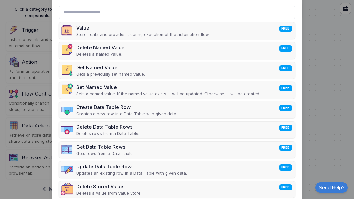
scroll to position [27, 0]
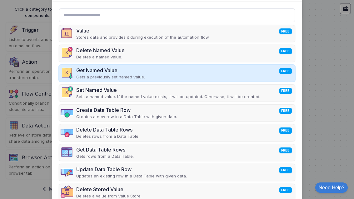
click at [207, 75] on div "Get Named Value FREE Gets a previously set named value." at bounding box center [177, 73] width 236 height 17
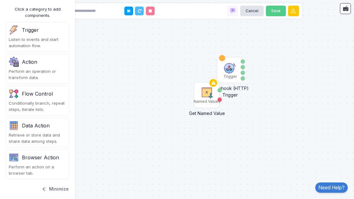
scroll to position [0, 0]
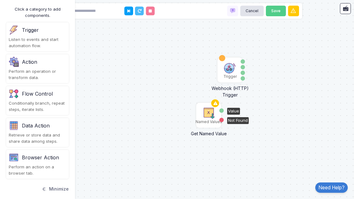
click at [209, 95] on div "Trigger Webhook (HTTP) Trigger Data Query Headers Method Named Values Get Named…" at bounding box center [177, 99] width 354 height 199
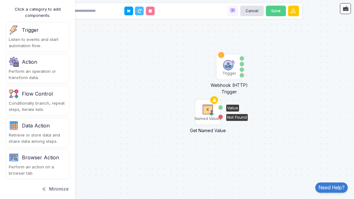
click at [208, 103] on img at bounding box center [207, 109] width 12 height 12
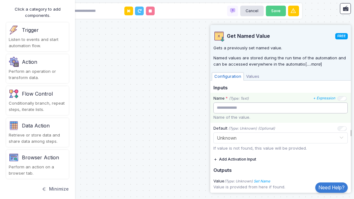
click at [298, 109] on input "text" at bounding box center [280, 107] width 134 height 11
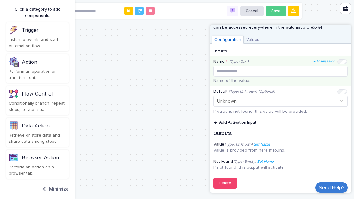
scroll to position [37, 0]
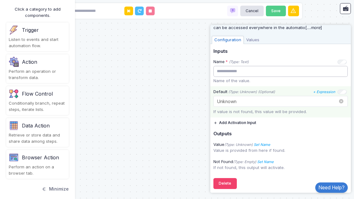
click at [305, 99] on div at bounding box center [281, 100] width 134 height 7
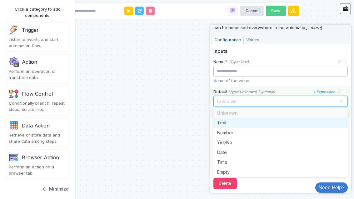
click at [281, 130] on div "Number" at bounding box center [280, 133] width 134 height 10
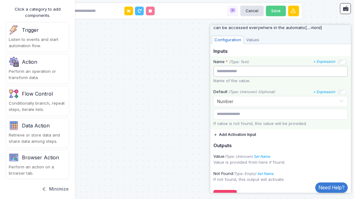
click at [330, 69] on input "text" at bounding box center [280, 71] width 134 height 11
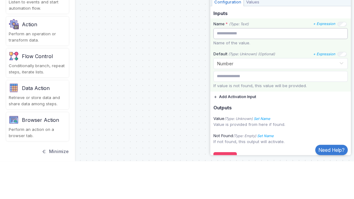
type input "*"
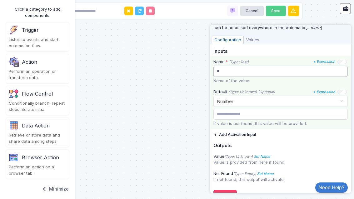
click at [317, 71] on input "*" at bounding box center [280, 71] width 134 height 11
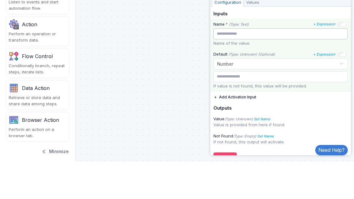
type input "*"
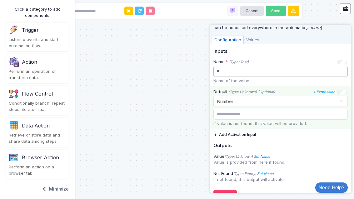
type input "*"
click at [299, 111] on input "number" at bounding box center [280, 114] width 134 height 11
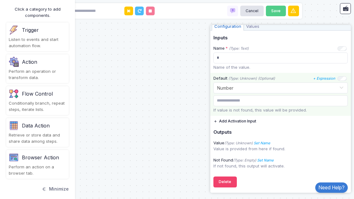
scroll to position [48, 0]
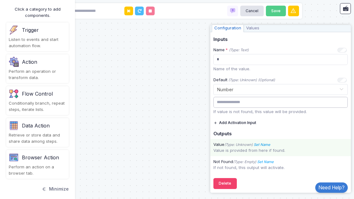
type input "*"
click at [269, 142] on icon "Set Name" at bounding box center [261, 144] width 17 height 4
click at [328, 129] on icon at bounding box center [325, 132] width 6 height 6
click at [298, 130] on input "Name" at bounding box center [289, 131] width 62 height 11
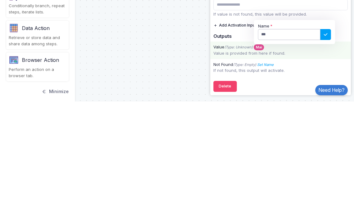
type input "****"
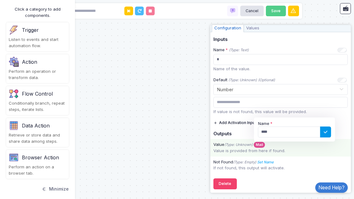
click at [326, 129] on icon at bounding box center [325, 132] width 6 height 6
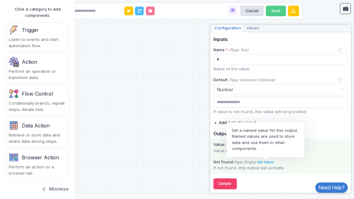
click at [269, 160] on icon "Set Name" at bounding box center [265, 162] width 17 height 4
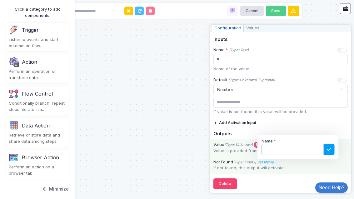
click at [301, 148] on input "Name" at bounding box center [292, 149] width 62 height 11
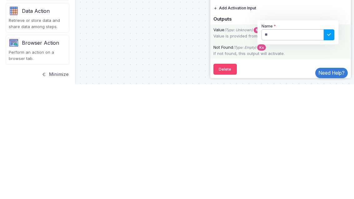
type input "**"
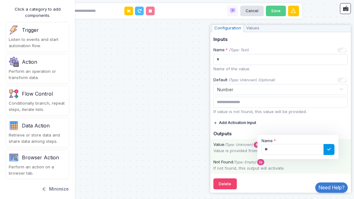
click at [330, 147] on icon at bounding box center [329, 149] width 6 height 6
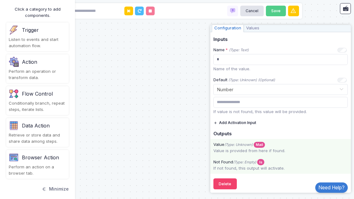
click at [253, 27] on span "Values" at bounding box center [253, 28] width 18 height 8
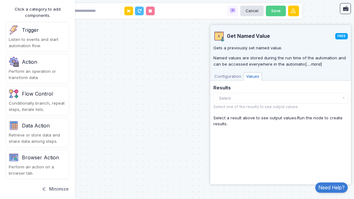
scroll to position [0, 0]
click at [333, 96] on button "Select" at bounding box center [280, 98] width 134 height 11
click at [335, 93] on button "Select" at bounding box center [280, 98] width 134 height 11
click at [232, 72] on span "Configuration" at bounding box center [228, 76] width 32 height 8
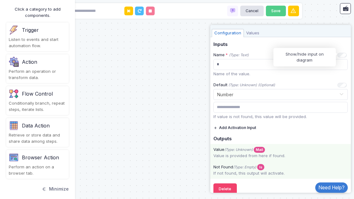
scroll to position [37, 0]
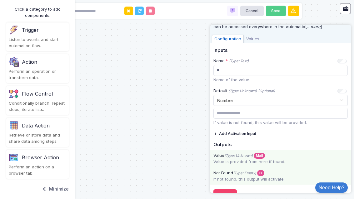
click at [114, 118] on div "Trigger Webhook (HTTP) Trigger Data Query Headers Method Named Values Get Named…" at bounding box center [177, 99] width 354 height 199
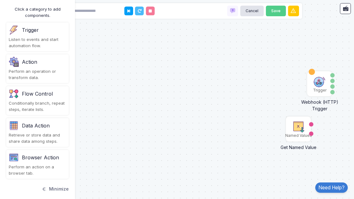
click at [324, 116] on div "Trigger Webhook (HTTP) Trigger Data Query Headers Method Named Values Get Named…" at bounding box center [177, 99] width 354 height 199
click at [250, 9] on button "Cancel" at bounding box center [252, 11] width 24 height 11
